Goal: Transaction & Acquisition: Purchase product/service

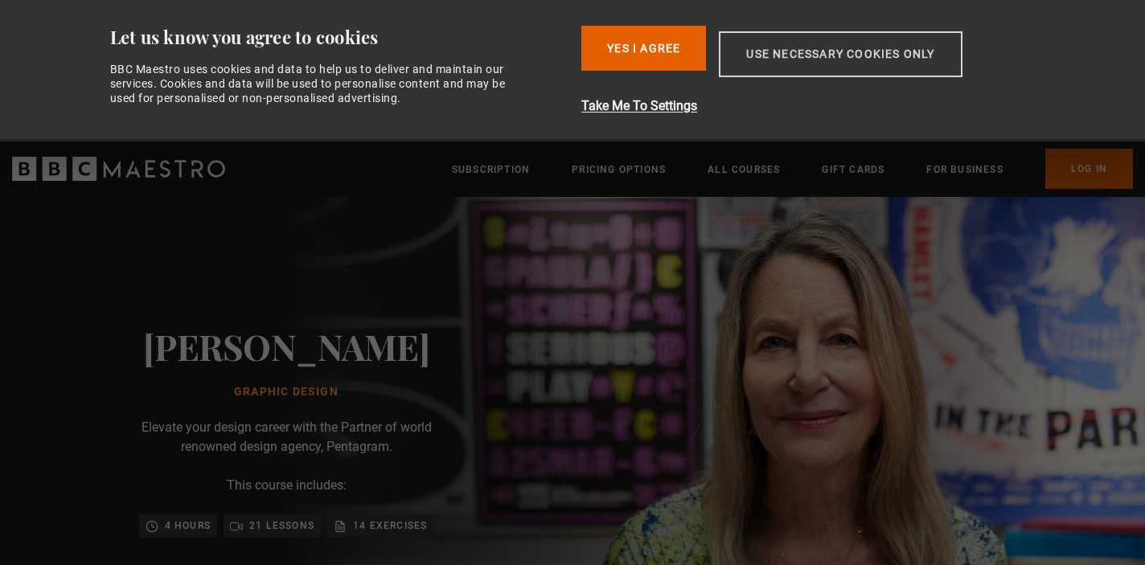
click at [790, 60] on button "Use necessary cookies only" at bounding box center [840, 54] width 243 height 46
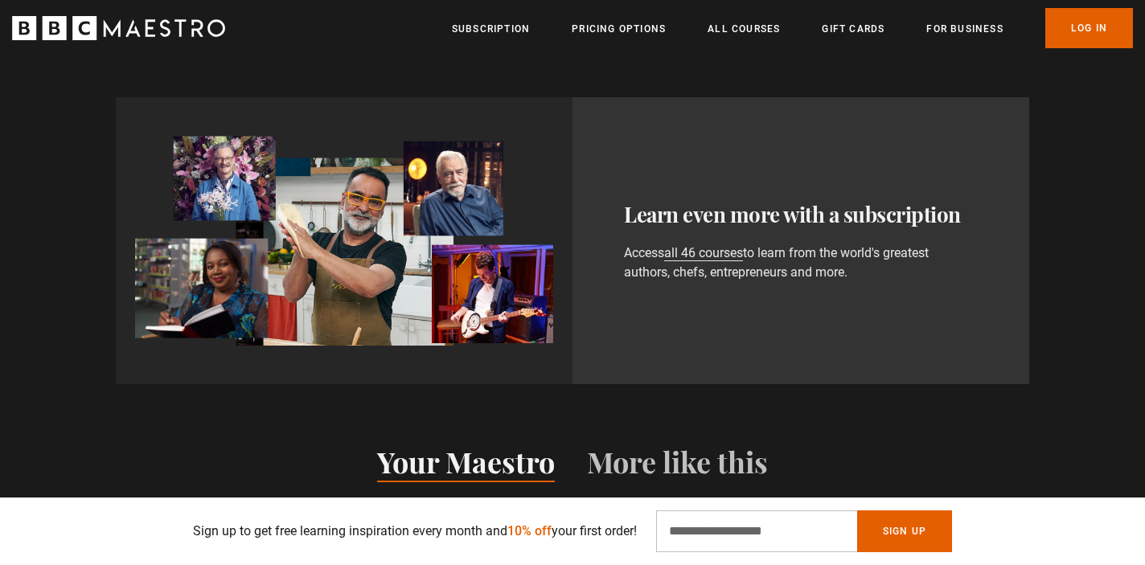
scroll to position [933, 0]
click at [807, 531] on input "Email Address" at bounding box center [756, 532] width 201 height 42
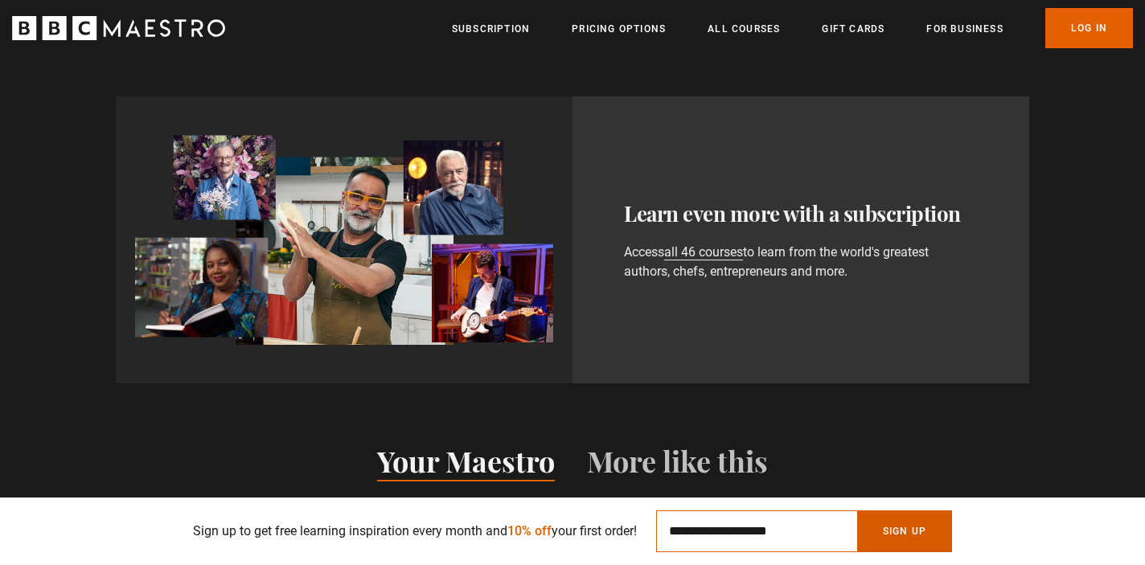
type input "**********"
click at [932, 526] on button "Sign Up" at bounding box center [904, 532] width 95 height 42
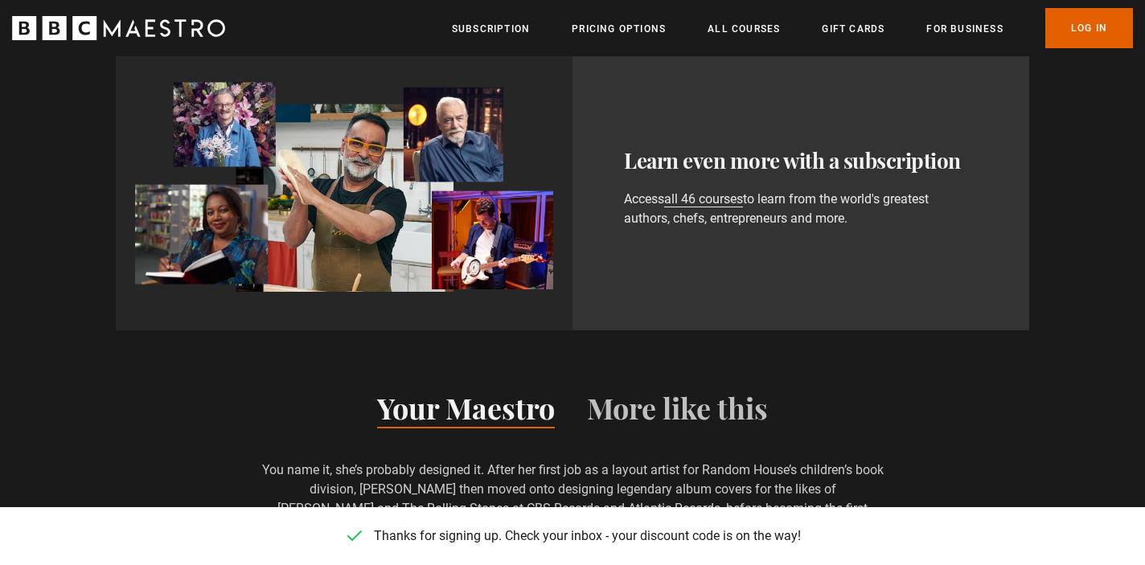
scroll to position [982, 0]
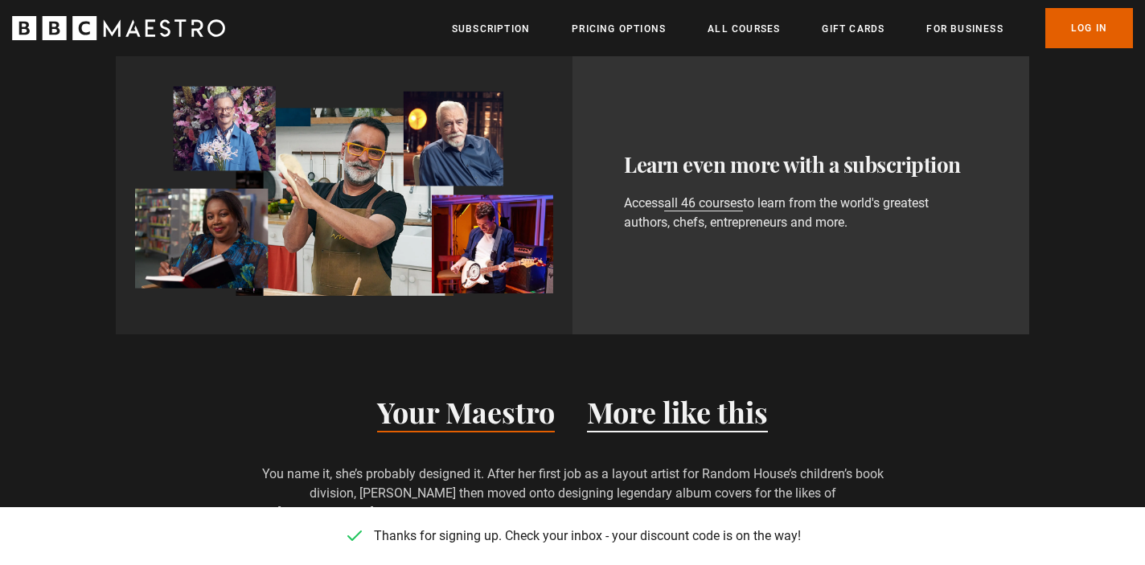
click at [694, 418] on button "More like this" at bounding box center [677, 416] width 181 height 34
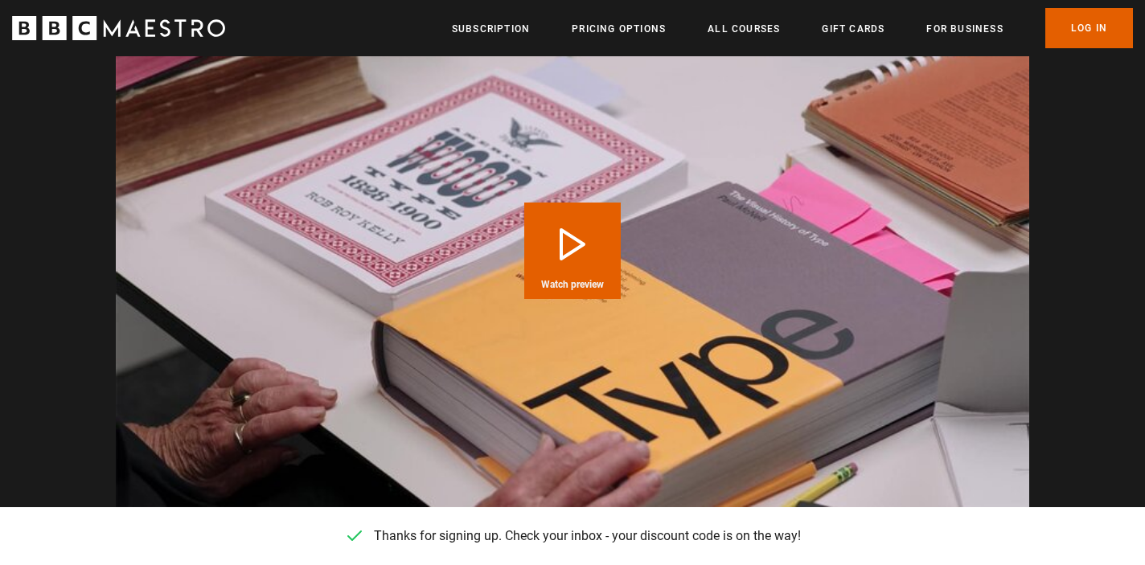
scroll to position [1896, 0]
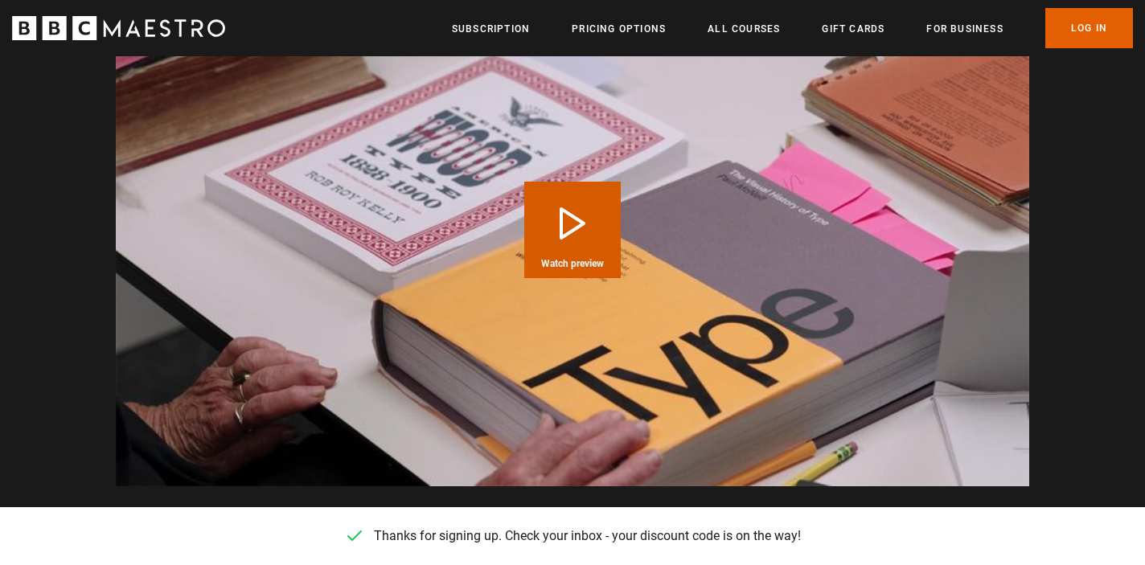
click at [570, 220] on button "Play Course overview for Graphic Design with Paula Scher Watch preview" at bounding box center [572, 230] width 96 height 96
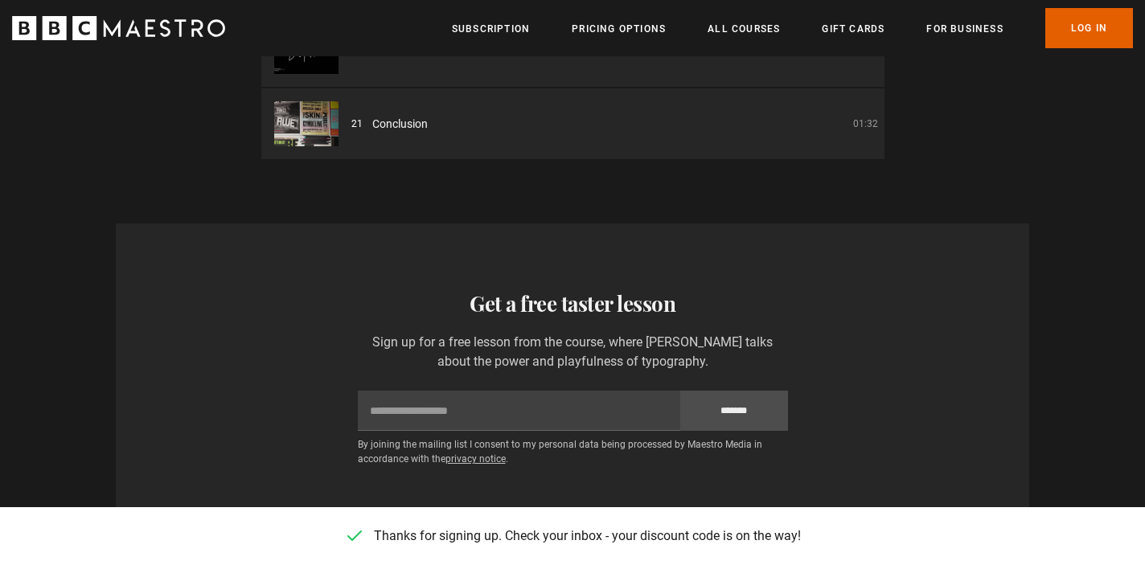
scroll to position [2736, 0]
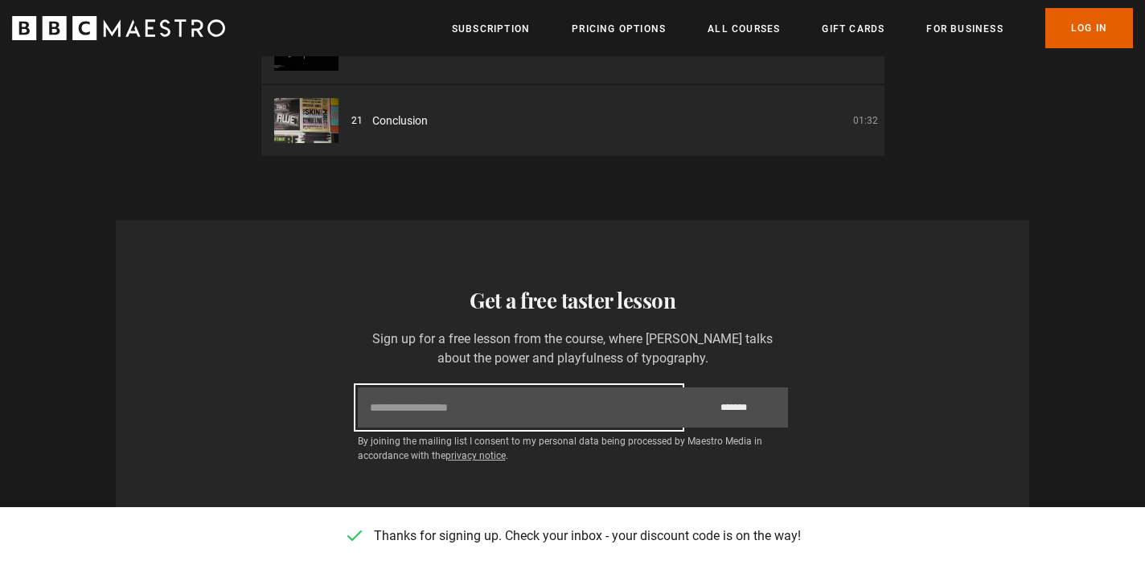
click at [491, 413] on input "Email" at bounding box center [519, 408] width 322 height 40
type input "**********"
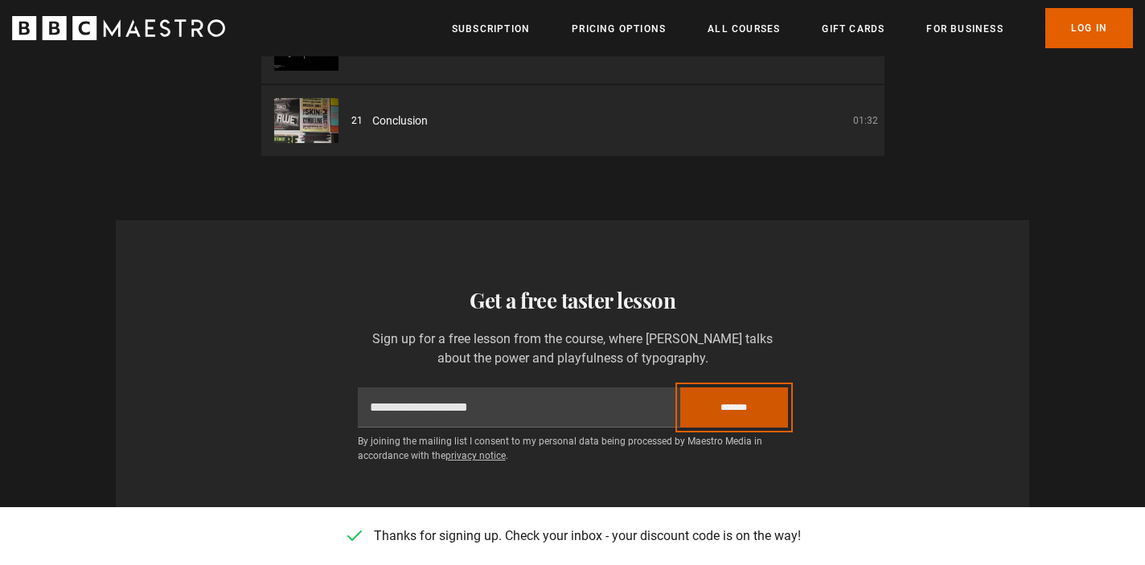
click at [745, 407] on input "*******" at bounding box center [734, 408] width 108 height 40
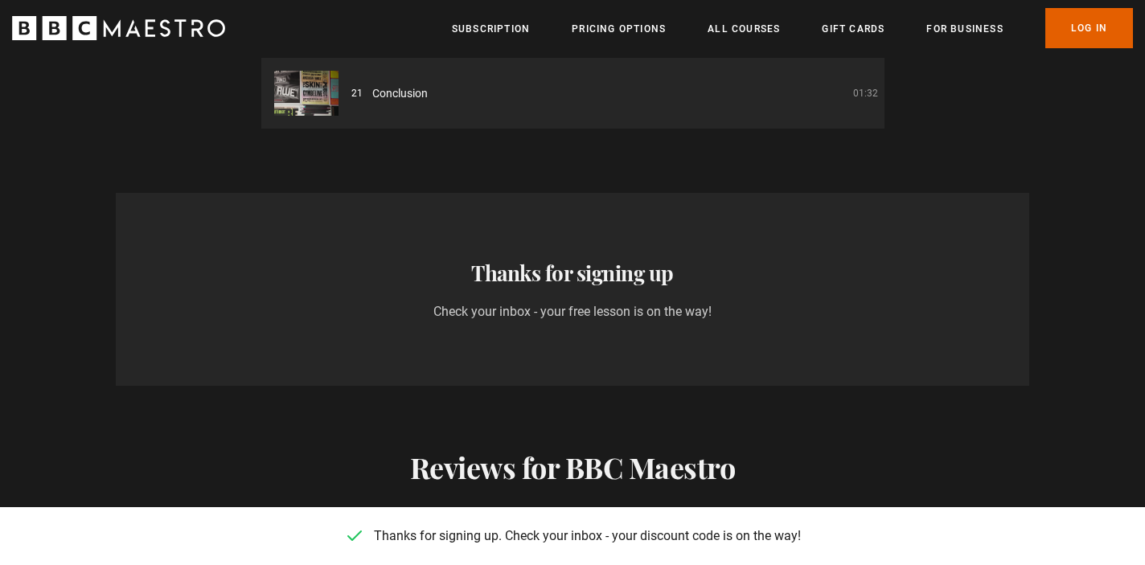
scroll to position [0, 421]
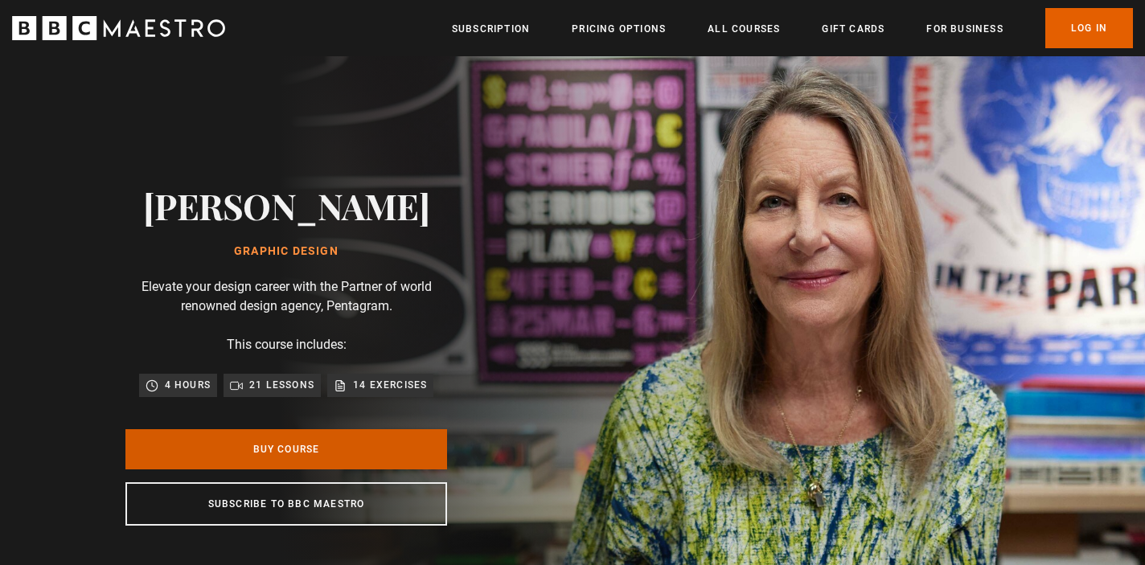
click at [296, 445] on link "Buy Course" at bounding box center [286, 449] width 322 height 40
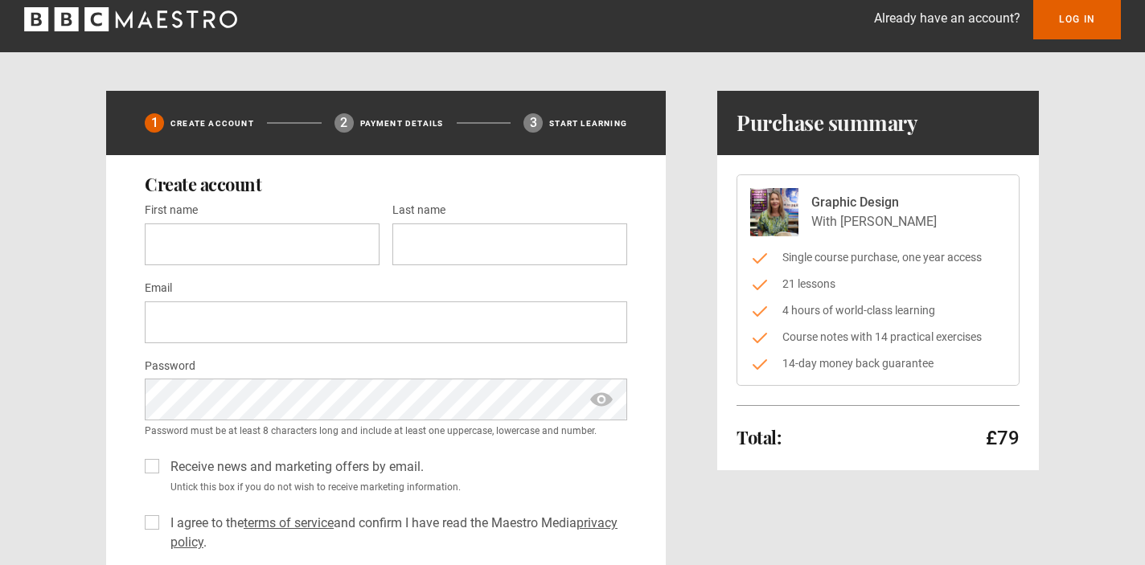
scroll to position [11, 0]
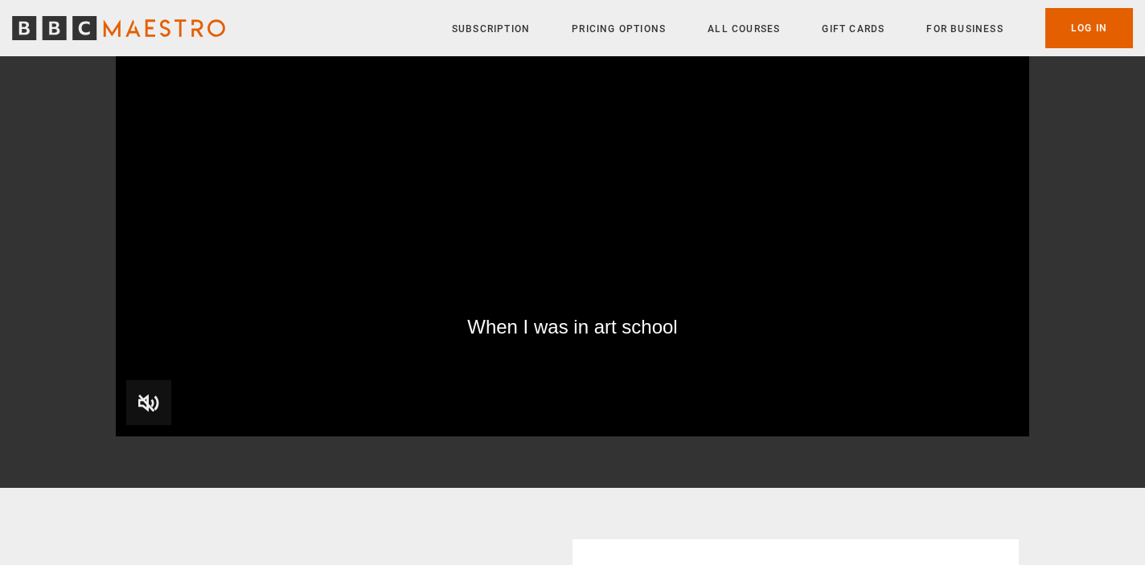
scroll to position [322, 0]
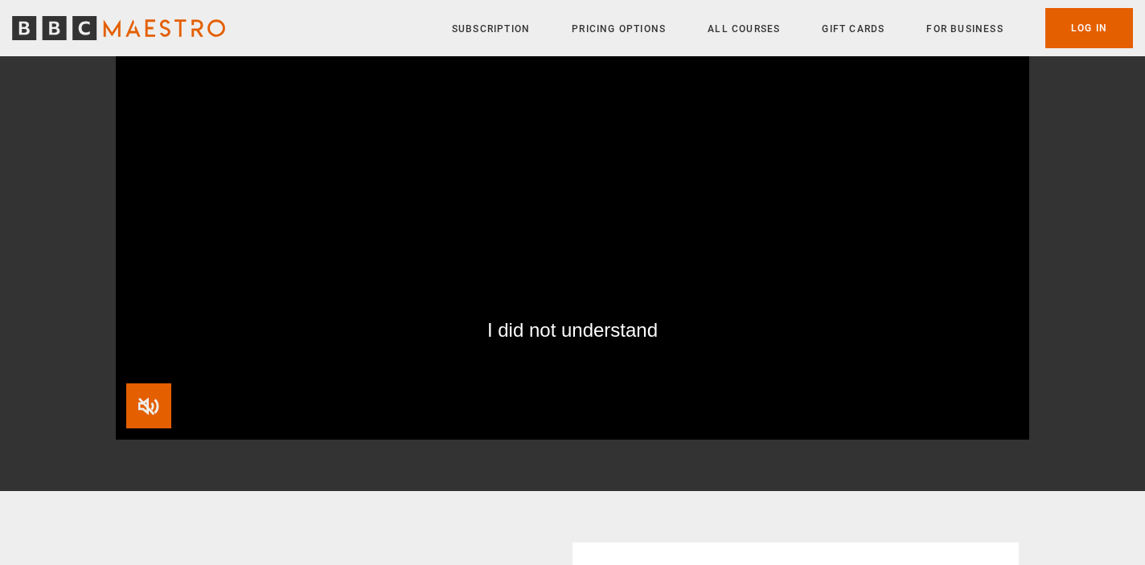
click at [152, 401] on span "Video Player" at bounding box center [148, 406] width 45 height 45
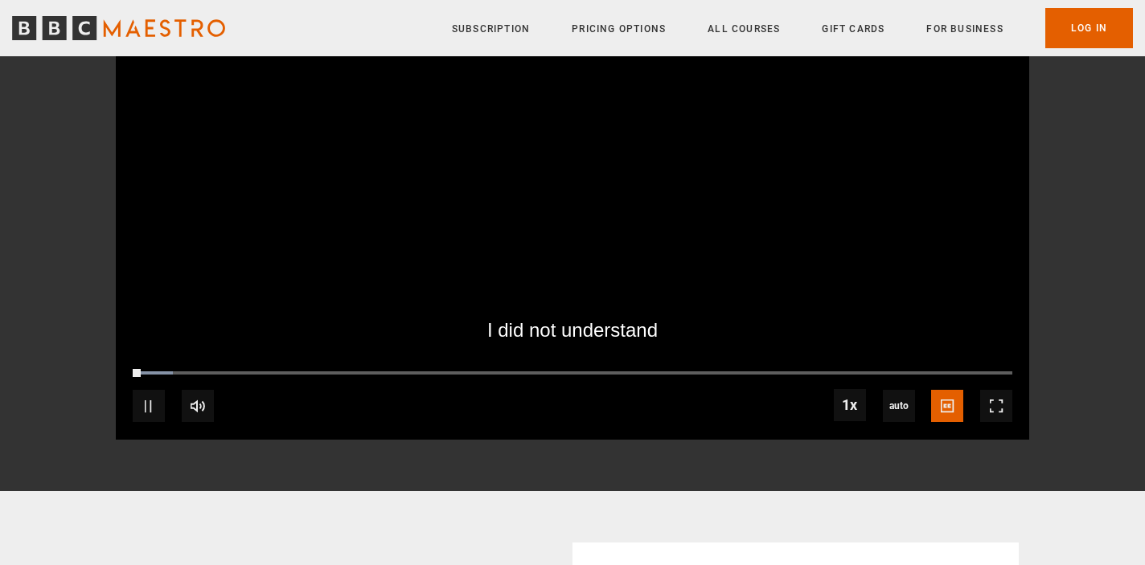
scroll to position [248, 0]
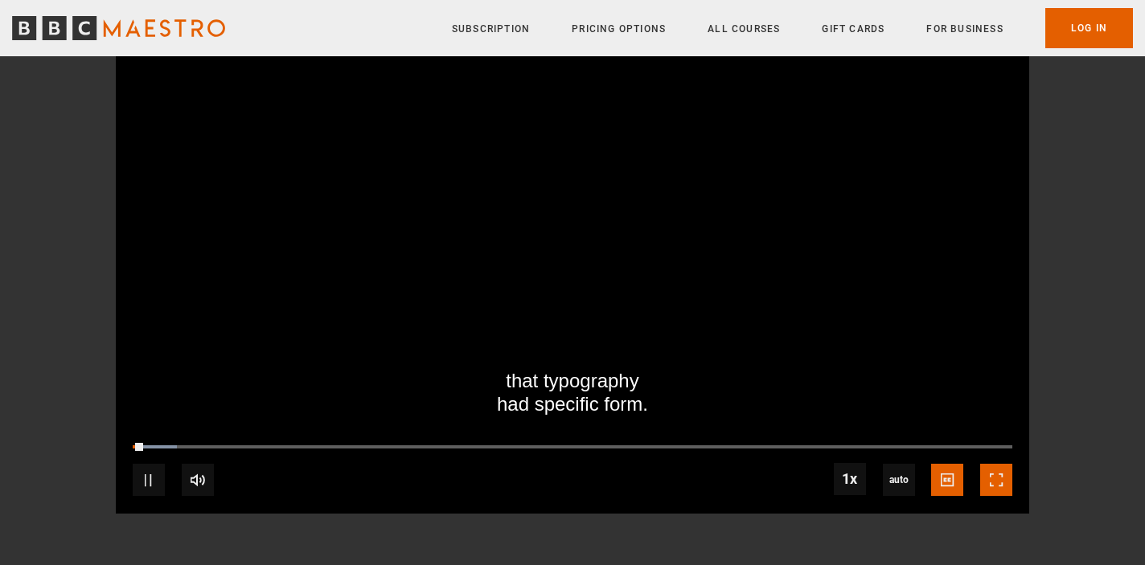
click at [999, 480] on span "Video Player" at bounding box center [996, 480] width 32 height 32
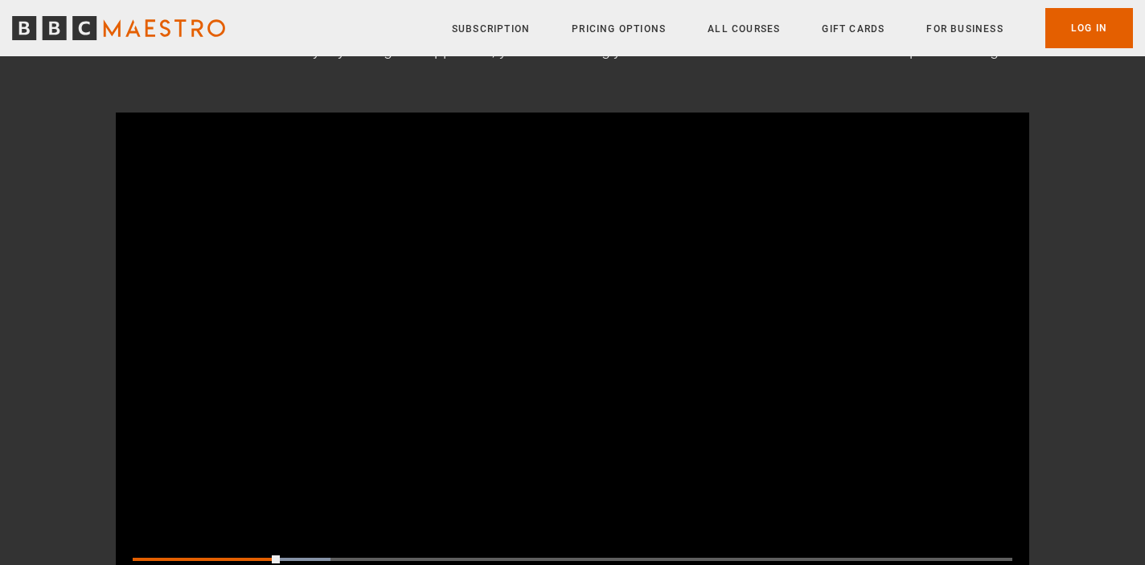
scroll to position [131, 0]
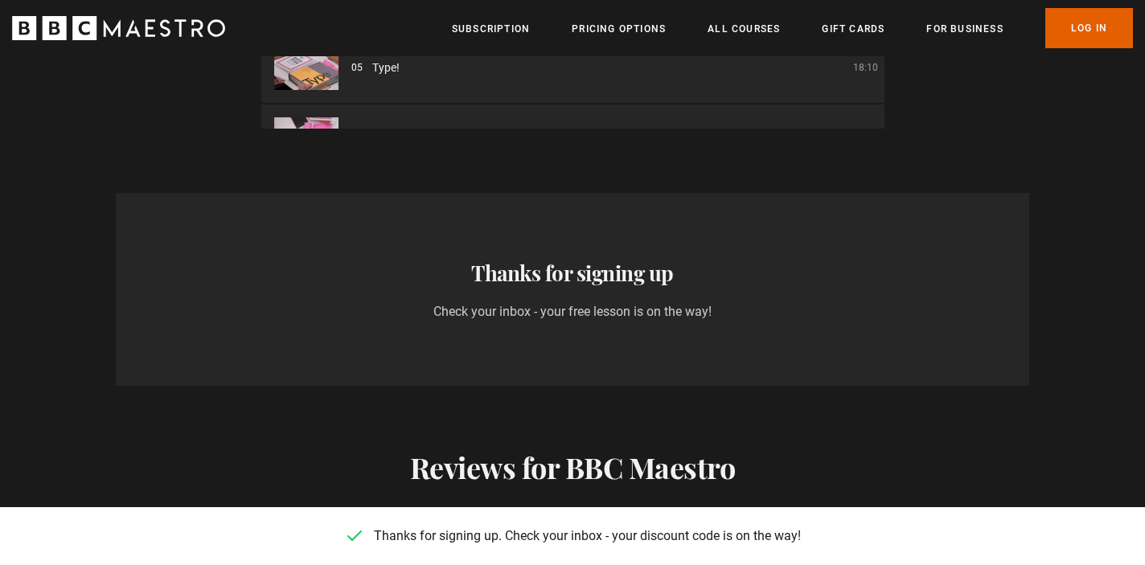
scroll to position [0, 632]
